Goal: Transaction & Acquisition: Book appointment/travel/reservation

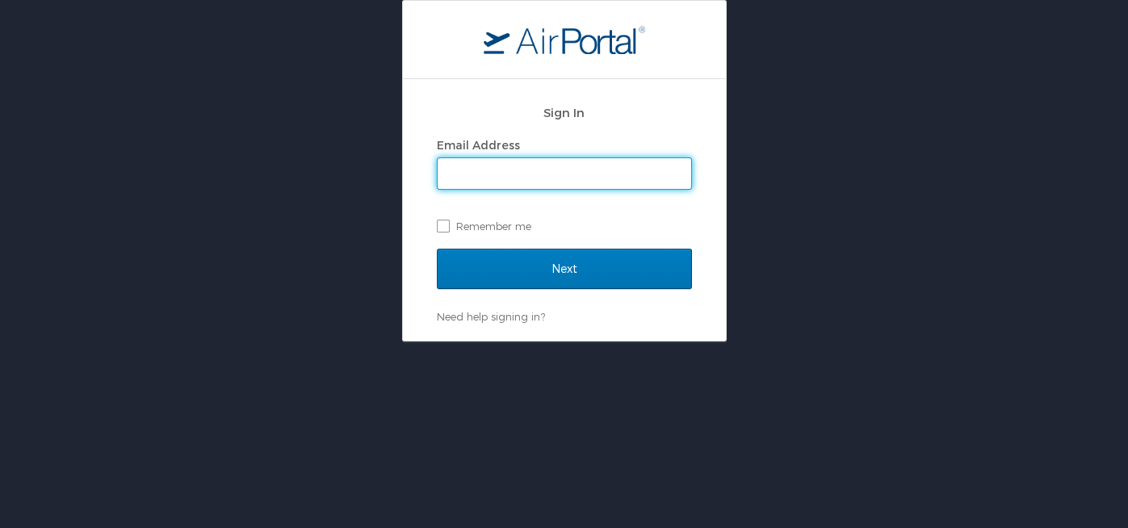
type input "ali.holum@usskiandsnowboard.org"
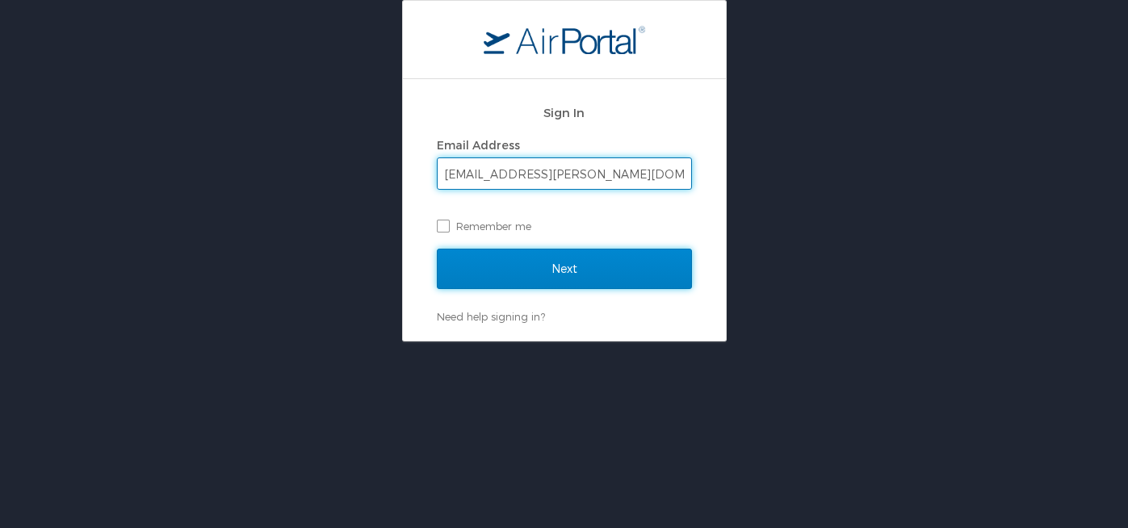
click at [577, 267] on input "Next" at bounding box center [564, 269] width 255 height 40
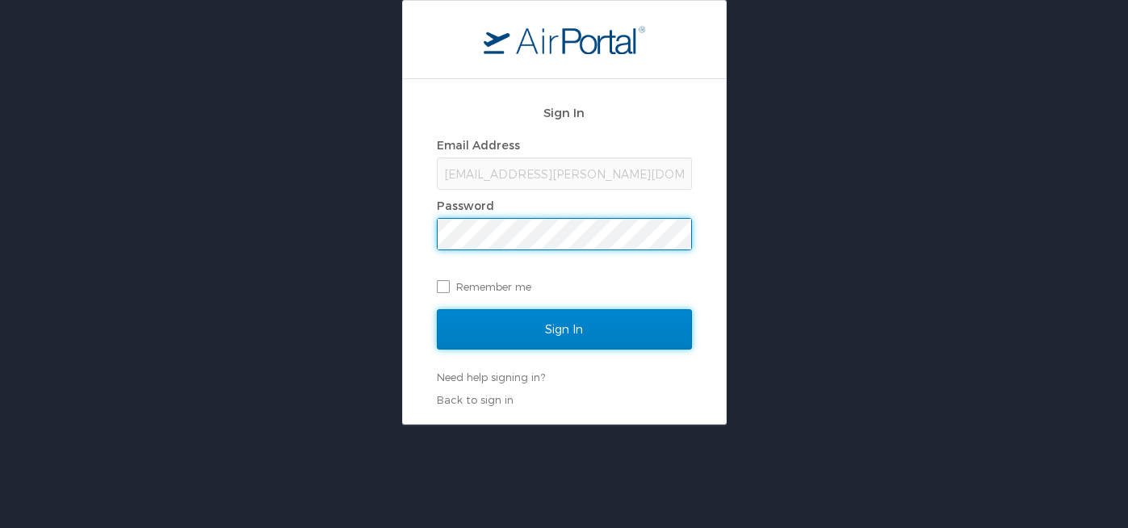
click at [516, 343] on input "Sign In" at bounding box center [564, 329] width 255 height 40
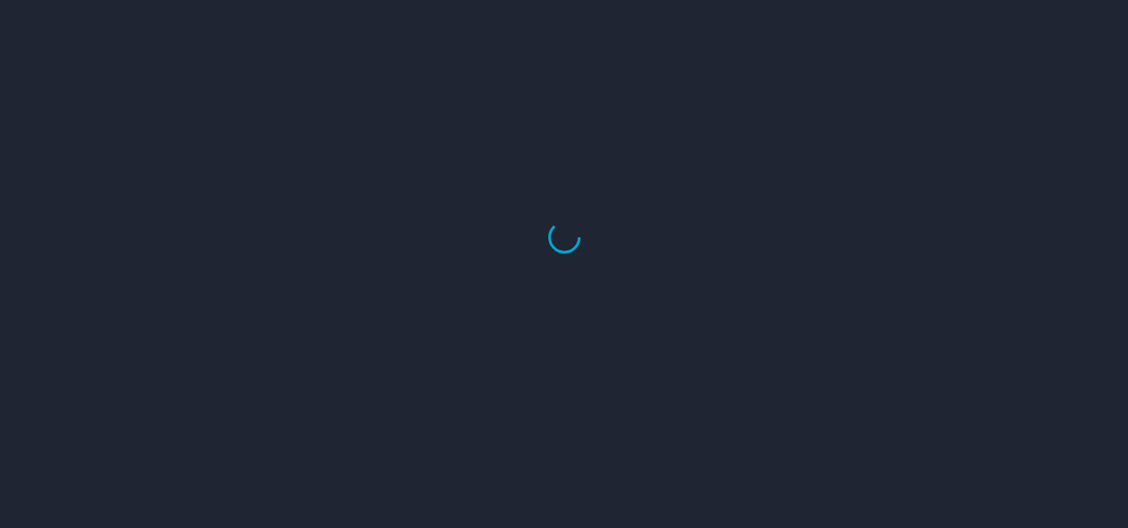
select select "US"
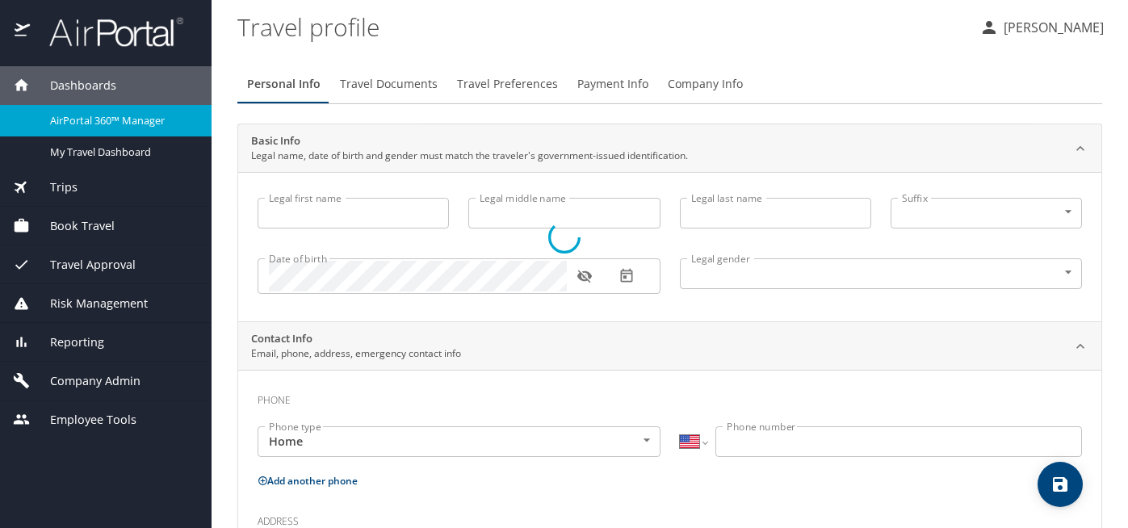
type input "Allison"
type input "Grace"
type input "Holum"
type input "Female"
select select "US"
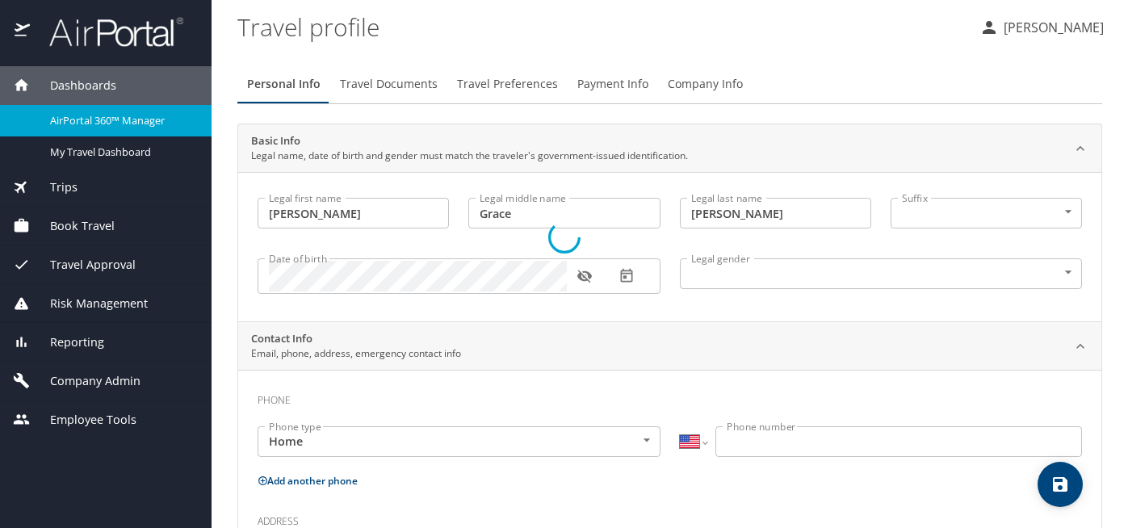
select select "AT"
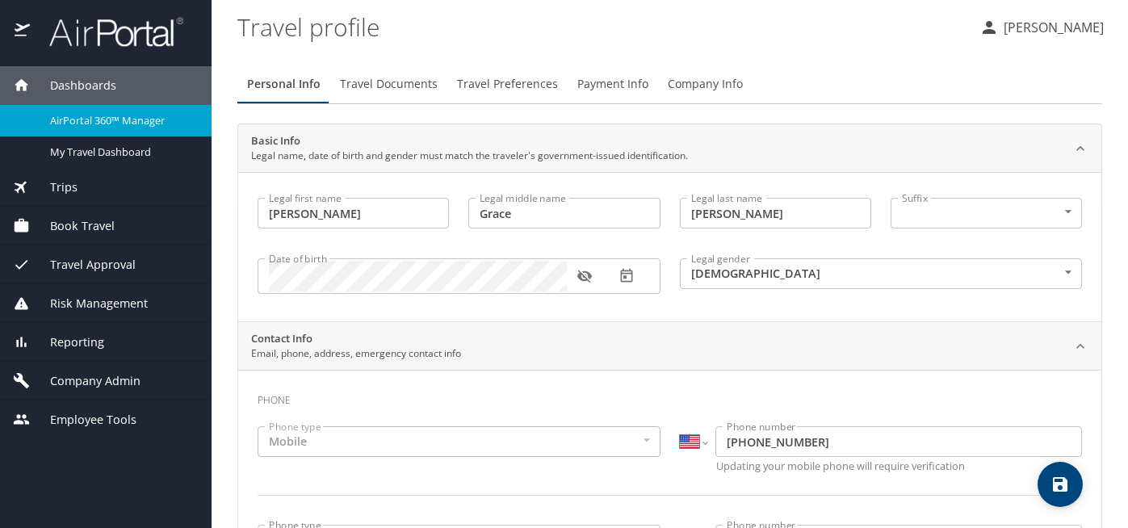
click at [109, 260] on span "Travel Approval" at bounding box center [83, 265] width 106 height 18
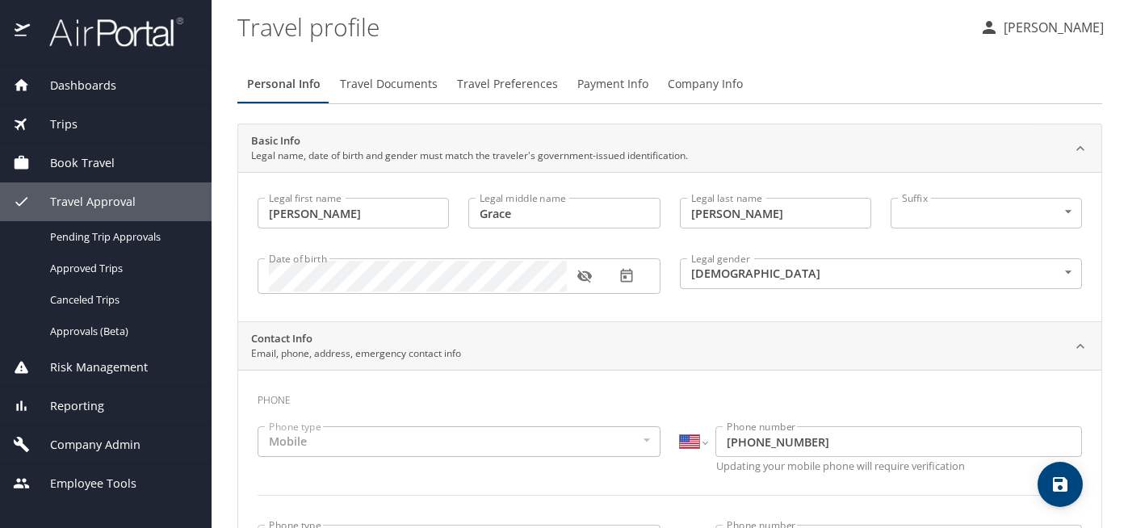
click at [124, 173] on div "Book Travel" at bounding box center [106, 163] width 212 height 39
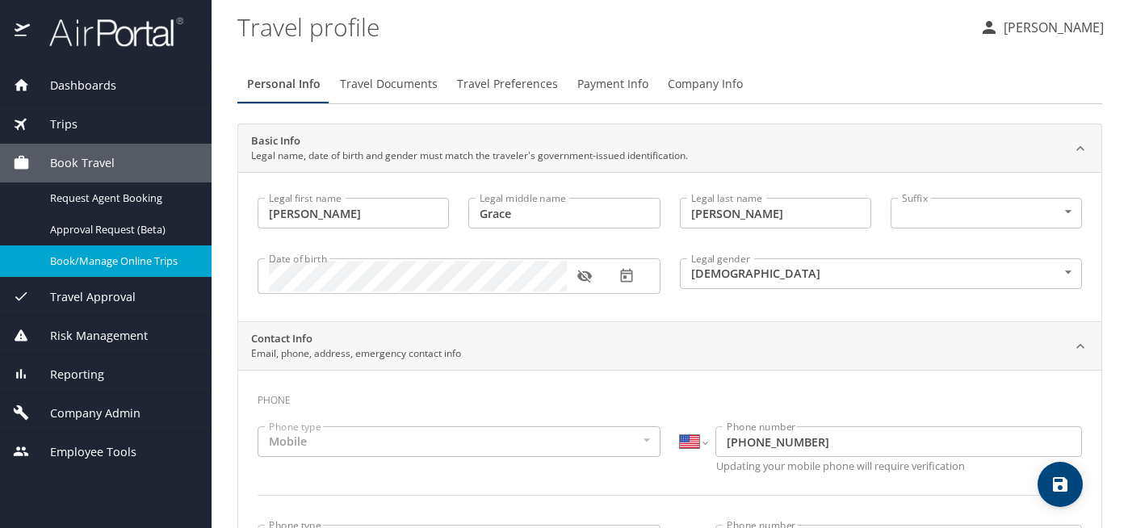
click at [125, 254] on span "Book/Manage Online Trips" at bounding box center [121, 261] width 142 height 15
